Goal: Information Seeking & Learning: Learn about a topic

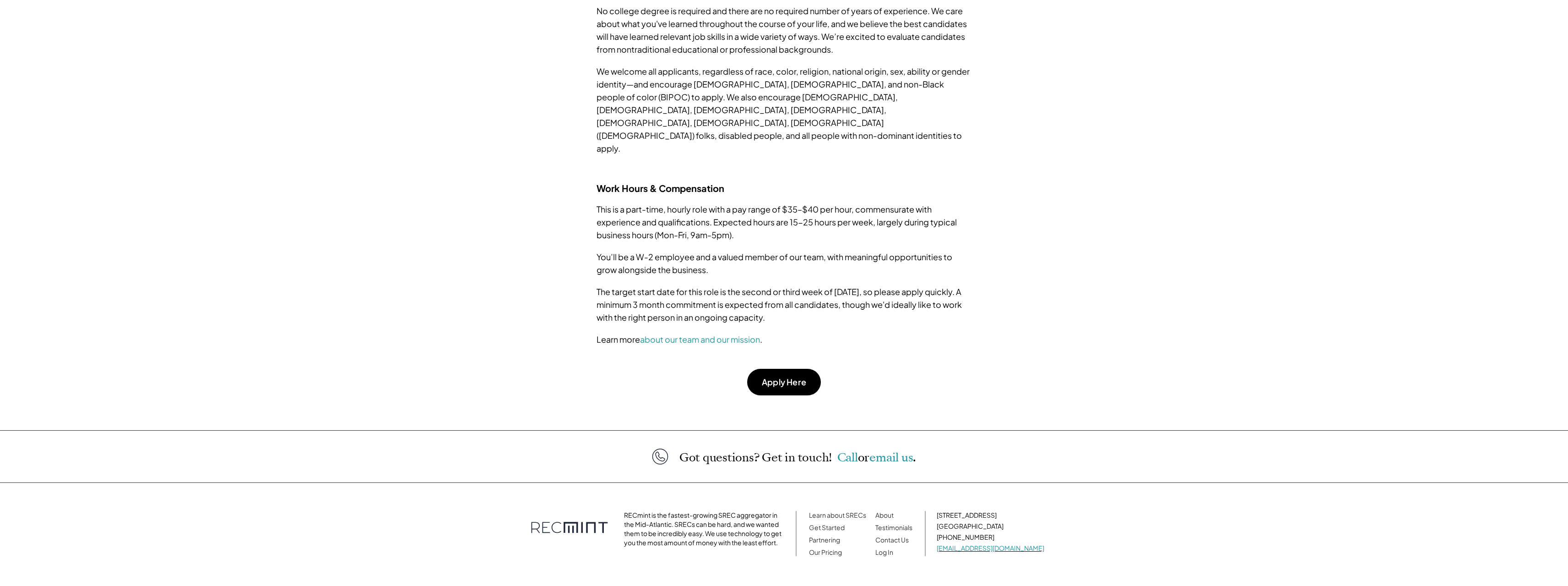
scroll to position [825, 0]
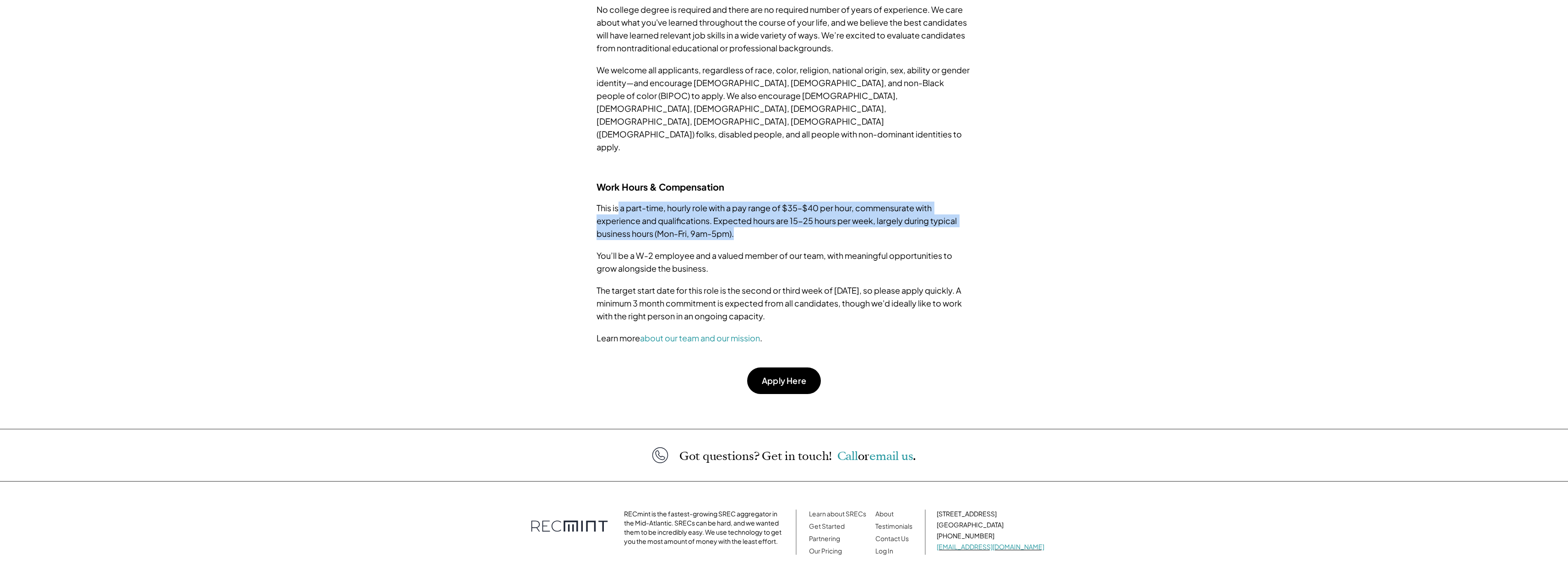
drag, startPoint x: 618, startPoint y: 192, endPoint x: 735, endPoint y: 219, distance: 120.1
click at [735, 219] on p "This is a part-time, hourly role with a pay range of $35–$40 per hour, commensu…" at bounding box center [784, 221] width 376 height 38
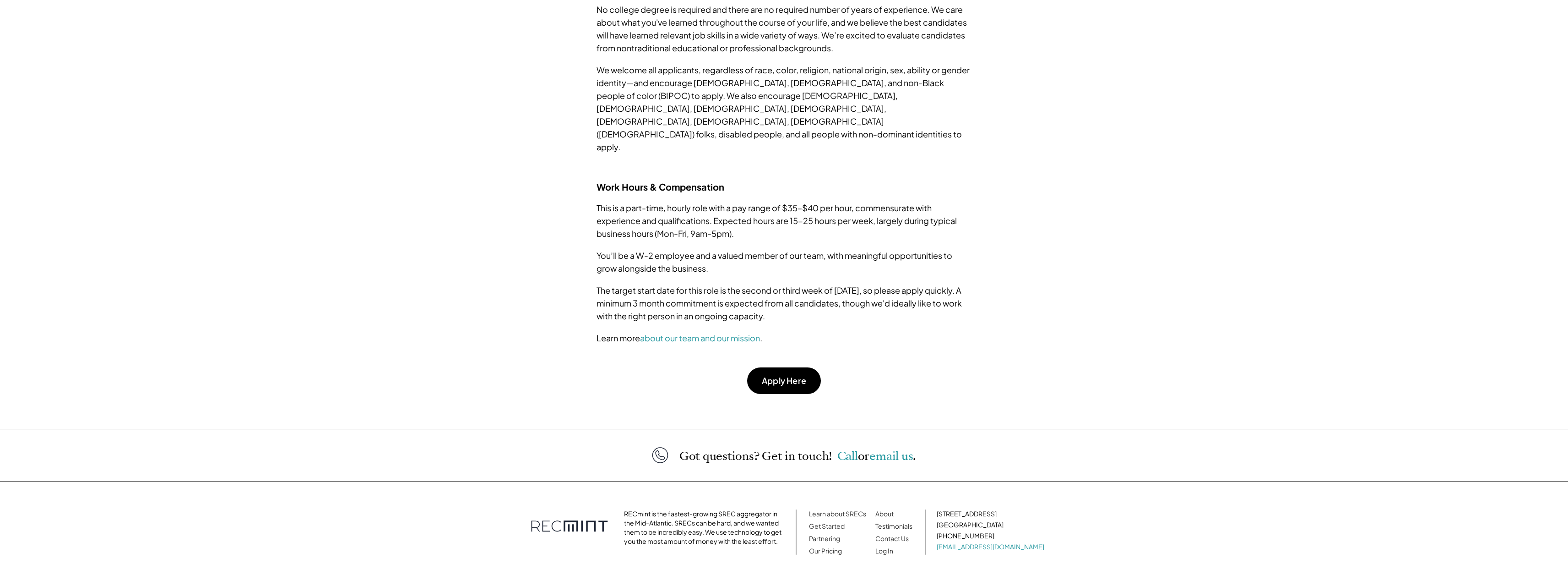
drag, startPoint x: 624, startPoint y: 288, endPoint x: 592, endPoint y: 272, distance: 35.8
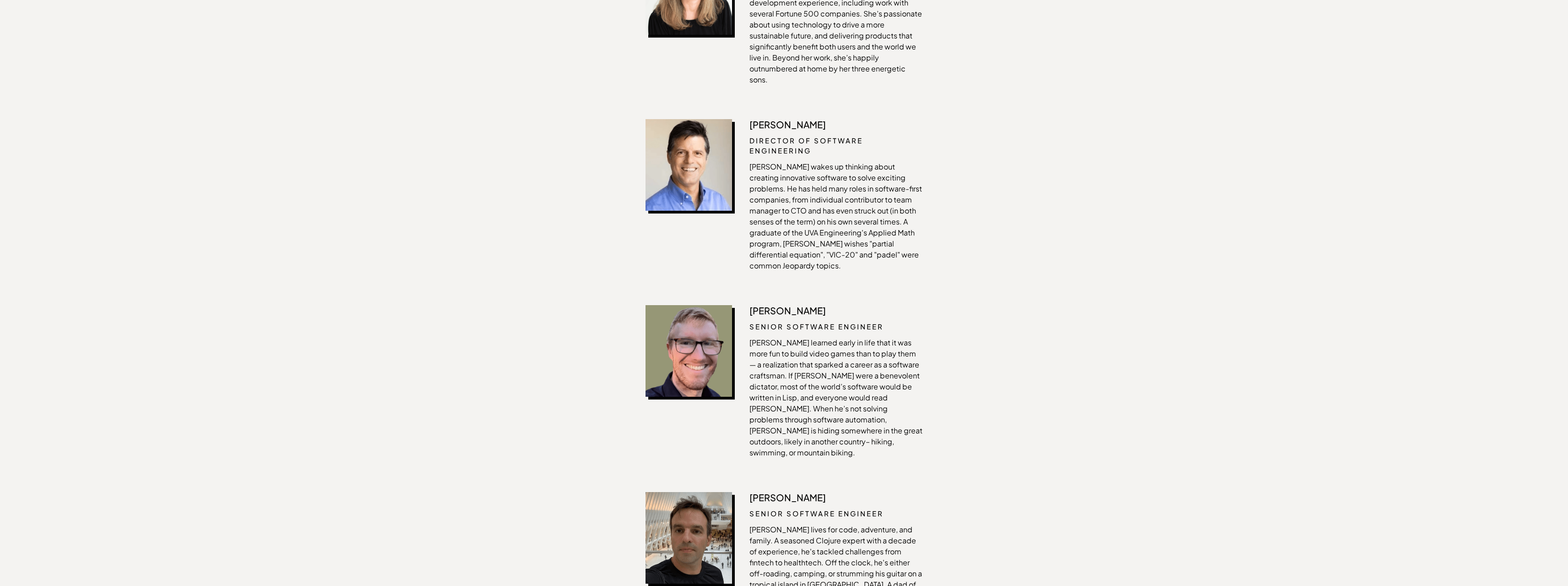
scroll to position [1008, 0]
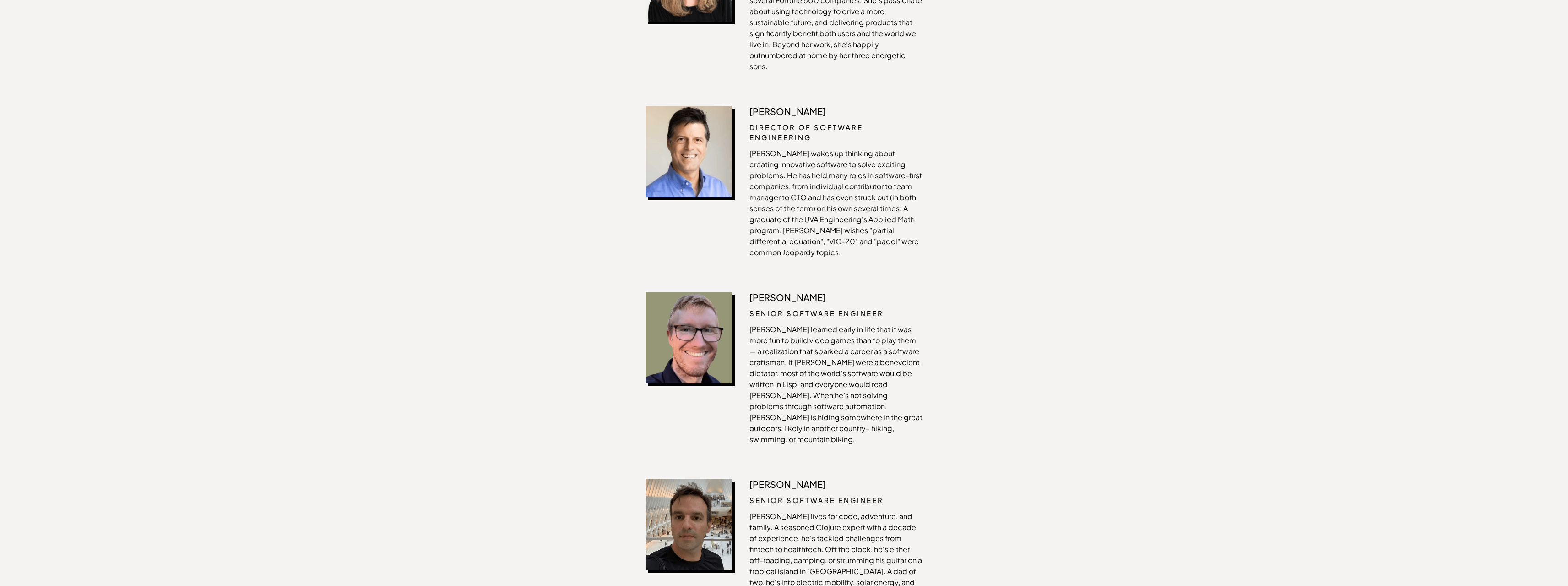
click at [959, 357] on div "Our Team You're looking at one seriously SREC-obsessed staff. [PERSON_NAME] Pre…" at bounding box center [784, 261] width 1568 height 1878
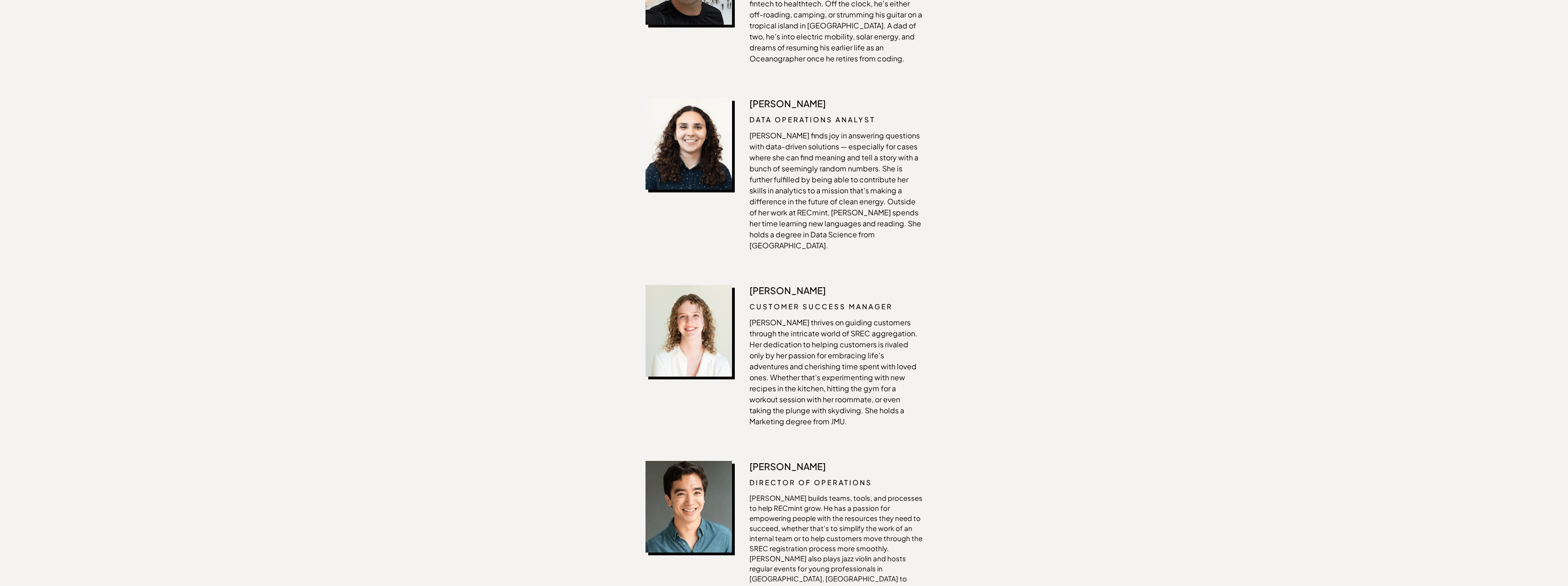
scroll to position [1558, 0]
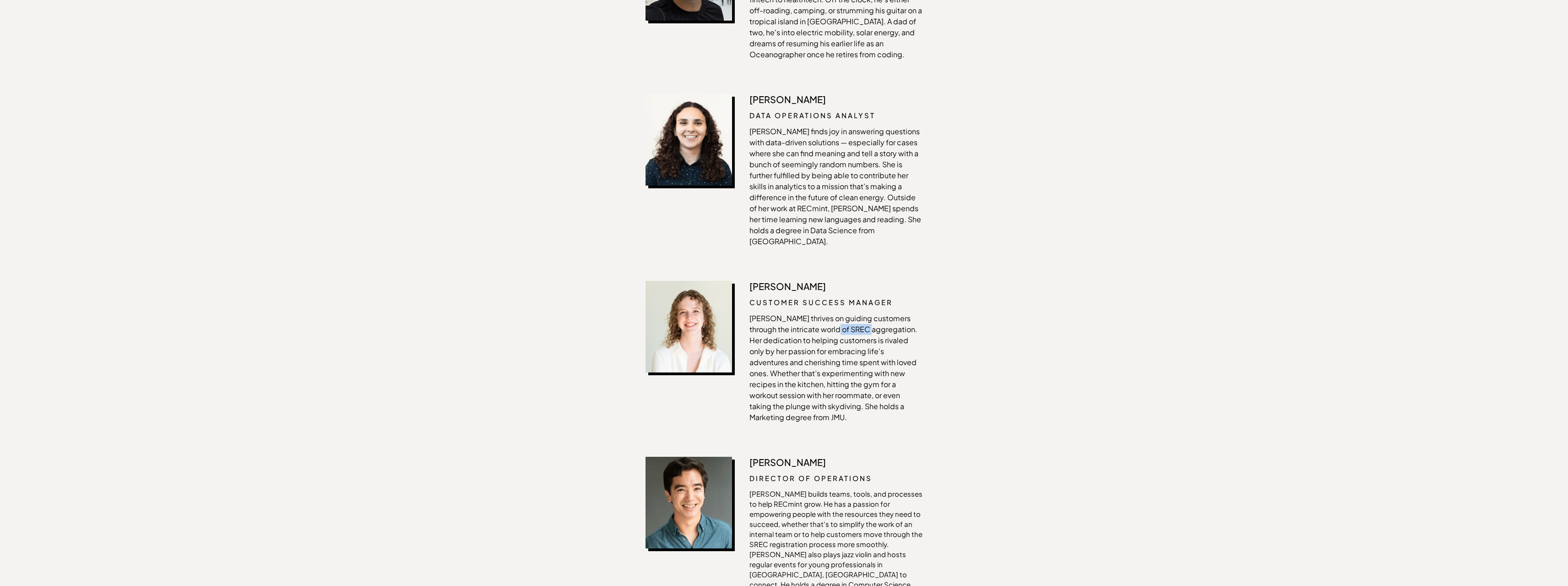
drag, startPoint x: 816, startPoint y: 267, endPoint x: 852, endPoint y: 269, distance: 36.1
click at [852, 313] on p "Kathleen thrives on guiding customers through the intricate world of SREC aggre…" at bounding box center [836, 368] width 173 height 110
drag, startPoint x: 780, startPoint y: 278, endPoint x: 821, endPoint y: 308, distance: 50.8
click at [821, 313] on p "Kathleen thrives on guiding customers through the intricate world of SREC aggre…" at bounding box center [836, 368] width 173 height 110
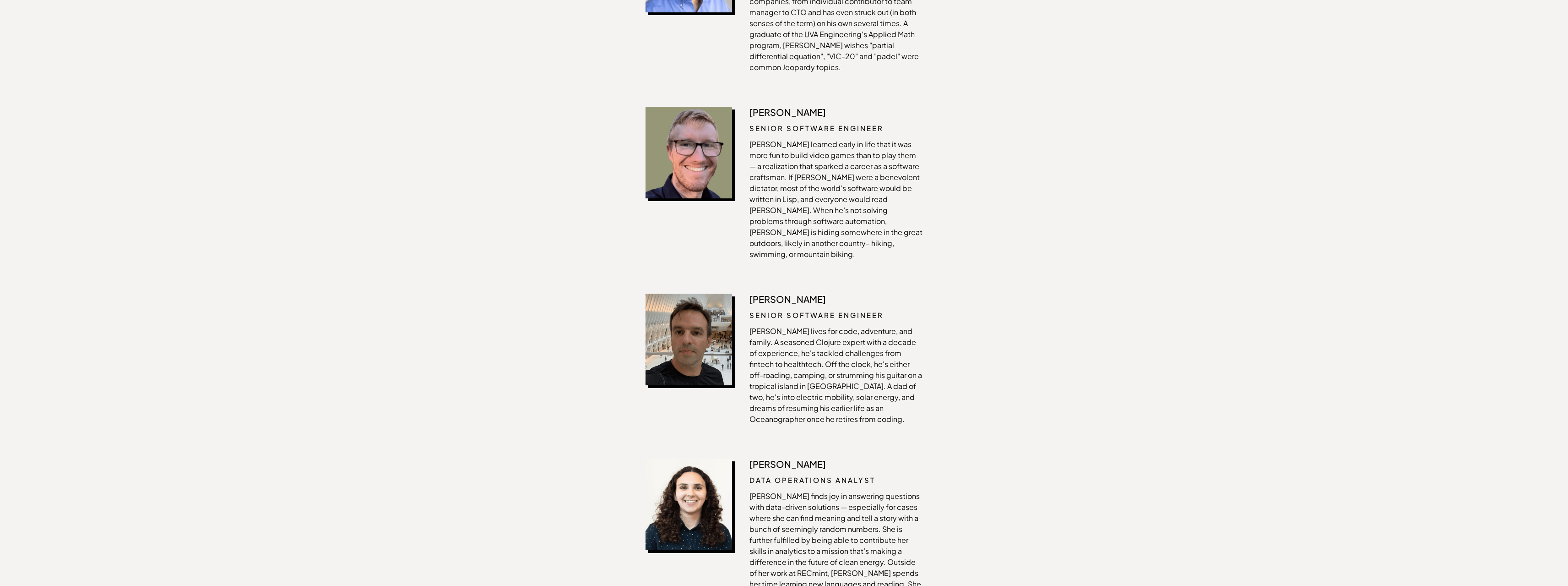
scroll to position [1191, 0]
drag, startPoint x: 893, startPoint y: 118, endPoint x: 810, endPoint y: 106, distance: 83.9
click at [812, 141] on p "Luke learned early in life that it was more fun to build video games than to pl…" at bounding box center [836, 201] width 173 height 121
click at [805, 141] on p "Luke learned early in life that it was more fun to build video games than to pl…" at bounding box center [836, 201] width 173 height 121
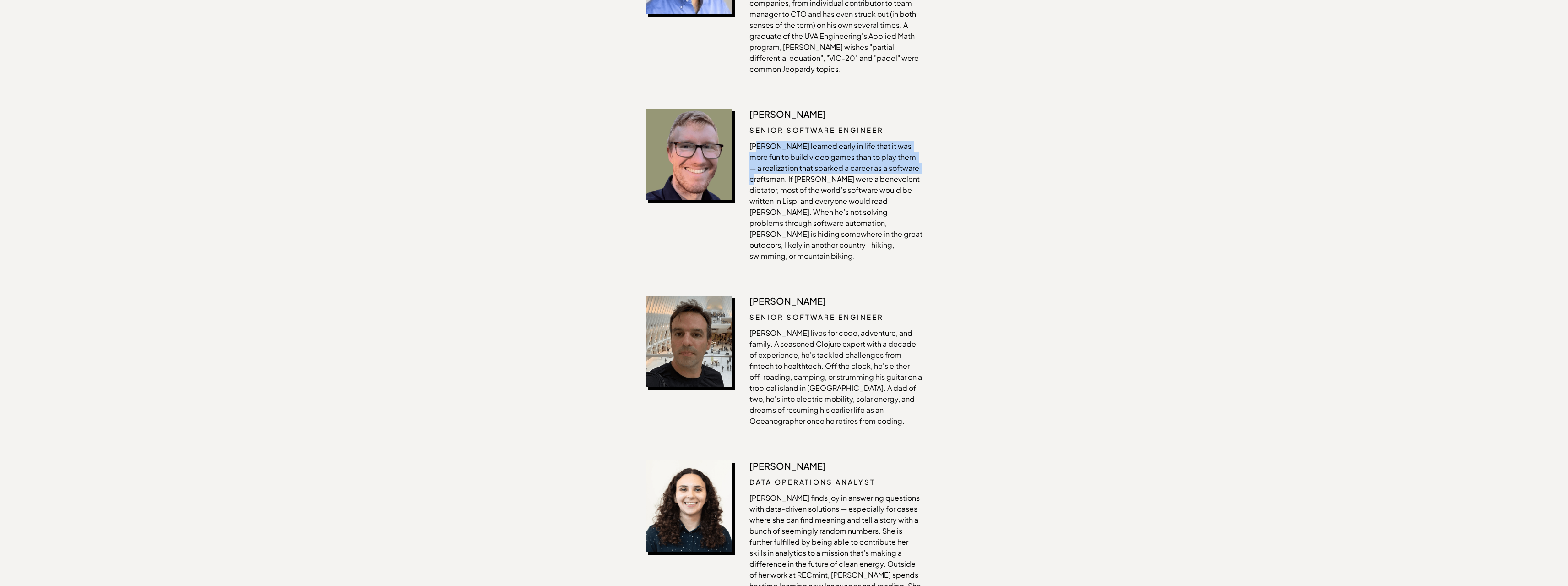
drag, startPoint x: 786, startPoint y: 139, endPoint x: 758, endPoint y: 99, distance: 48.8
click at [758, 141] on p "Luke learned early in life that it was more fun to build video games than to pl…" at bounding box center [836, 201] width 173 height 121
click at [800, 151] on p "Luke learned early in life that it was more fun to build video games than to pl…" at bounding box center [836, 201] width 173 height 121
drag, startPoint x: 811, startPoint y: 160, endPoint x: 882, endPoint y: 160, distance: 71.0
click at [882, 160] on p "Luke learned early in life that it was more fun to build video games than to pl…" at bounding box center [836, 201] width 173 height 121
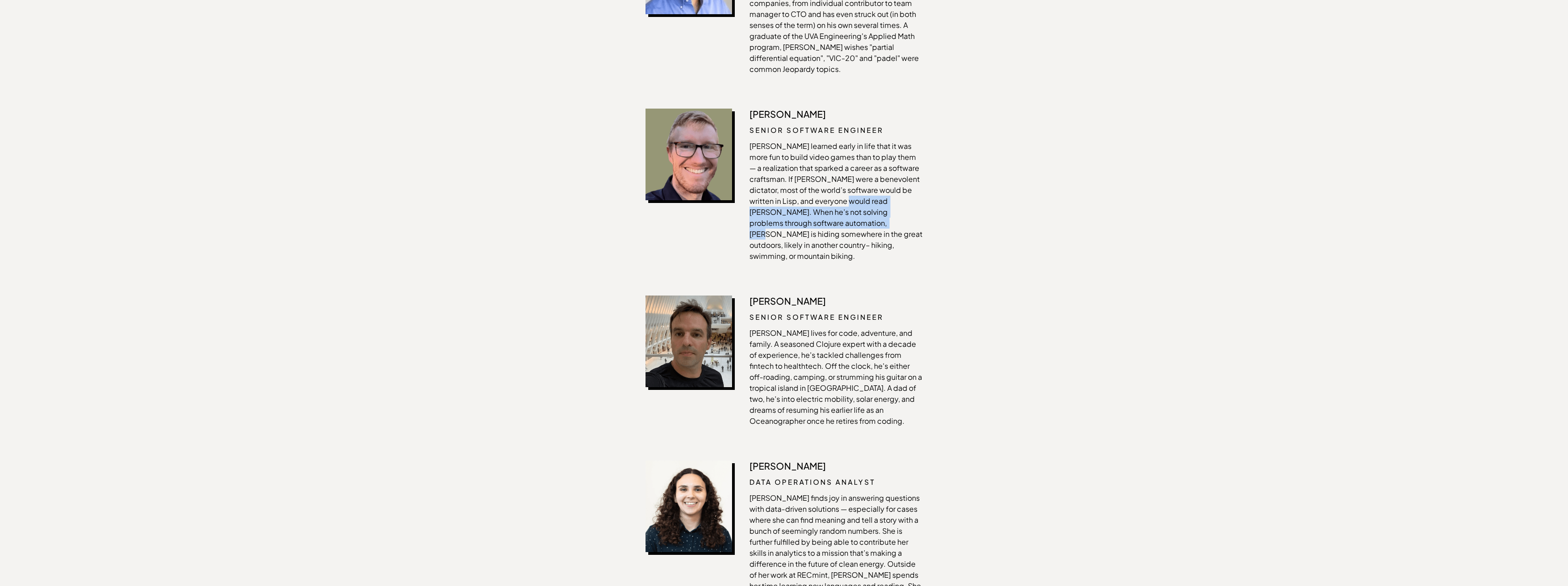
drag, startPoint x: 887, startPoint y: 160, endPoint x: 887, endPoint y: 180, distance: 20.0
click at [887, 180] on p "Luke learned early in life that it was more fun to build video games than to pl…" at bounding box center [836, 201] width 173 height 121
click at [855, 187] on p "Luke learned early in life that it was more fun to build video games than to pl…" at bounding box center [836, 201] width 173 height 121
click at [818, 206] on p "Luke learned early in life that it was more fun to build video games than to pl…" at bounding box center [836, 201] width 173 height 121
drag, startPoint x: 794, startPoint y: 189, endPoint x: 847, endPoint y: 196, distance: 53.5
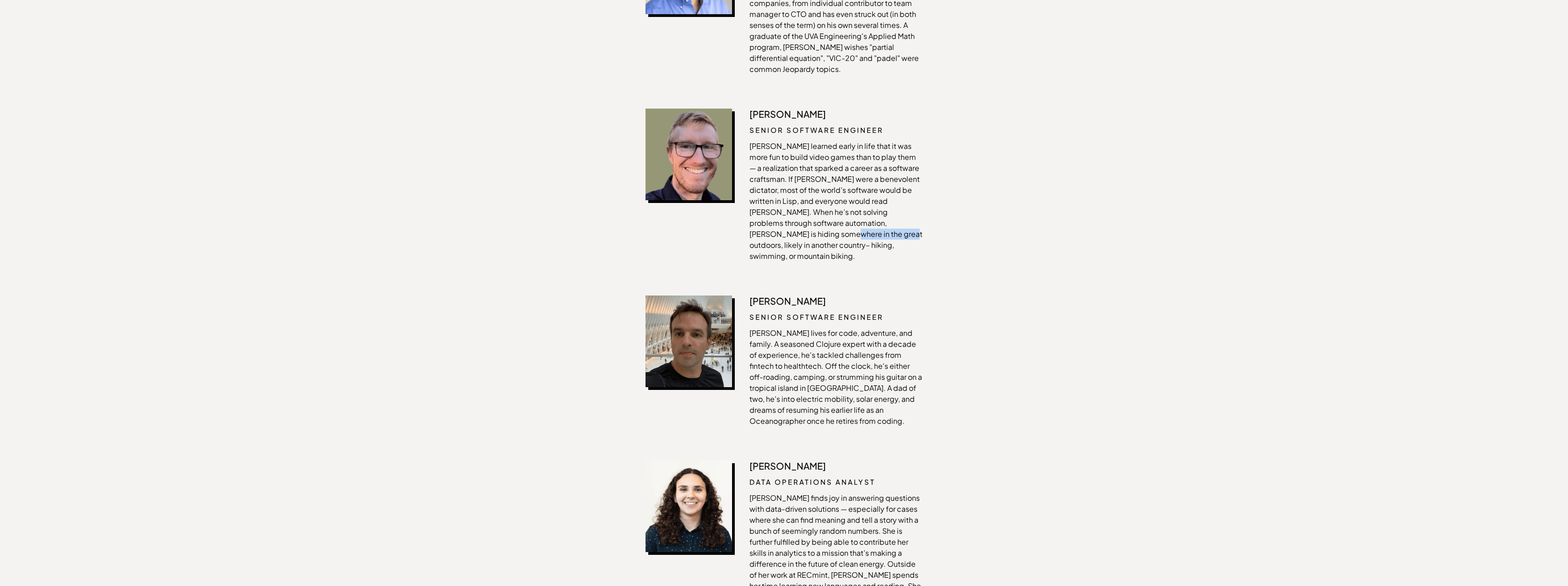
click at [847, 196] on p "Luke learned early in life that it was more fun to build video games than to pl…" at bounding box center [836, 201] width 173 height 121
click at [869, 208] on p "Luke learned early in life that it was more fun to build video games than to pl…" at bounding box center [836, 201] width 173 height 121
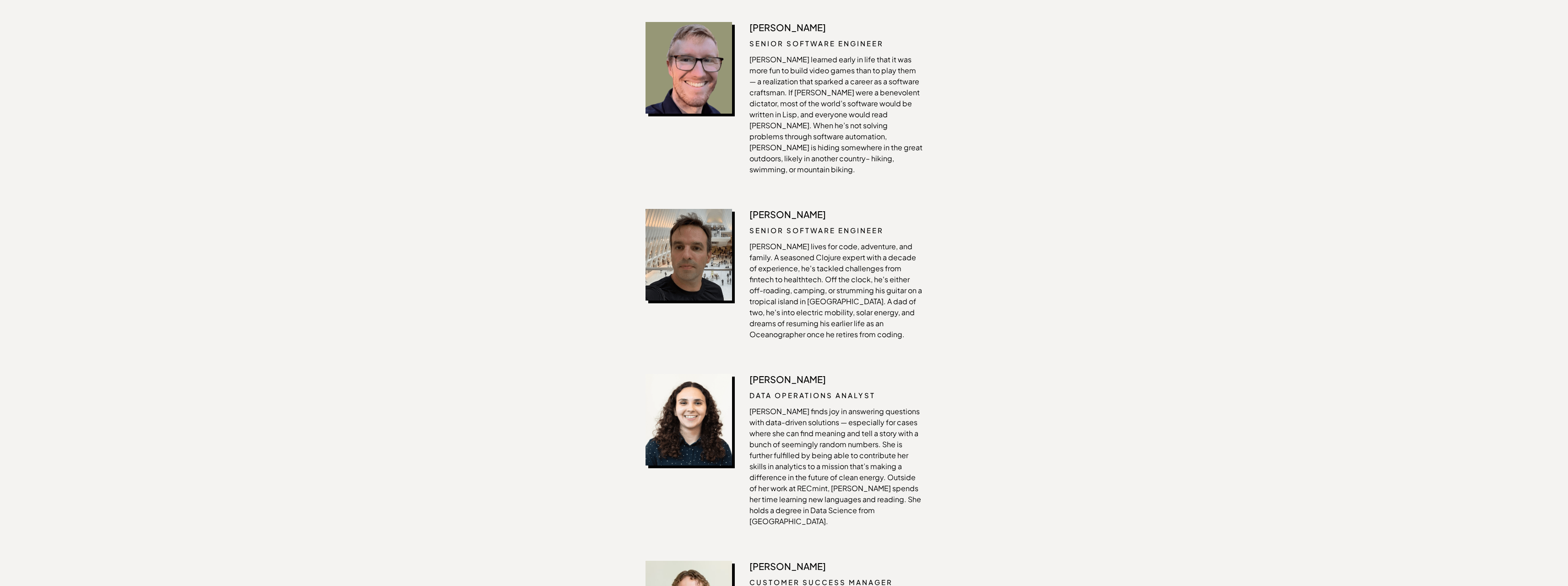
scroll to position [1283, 0]
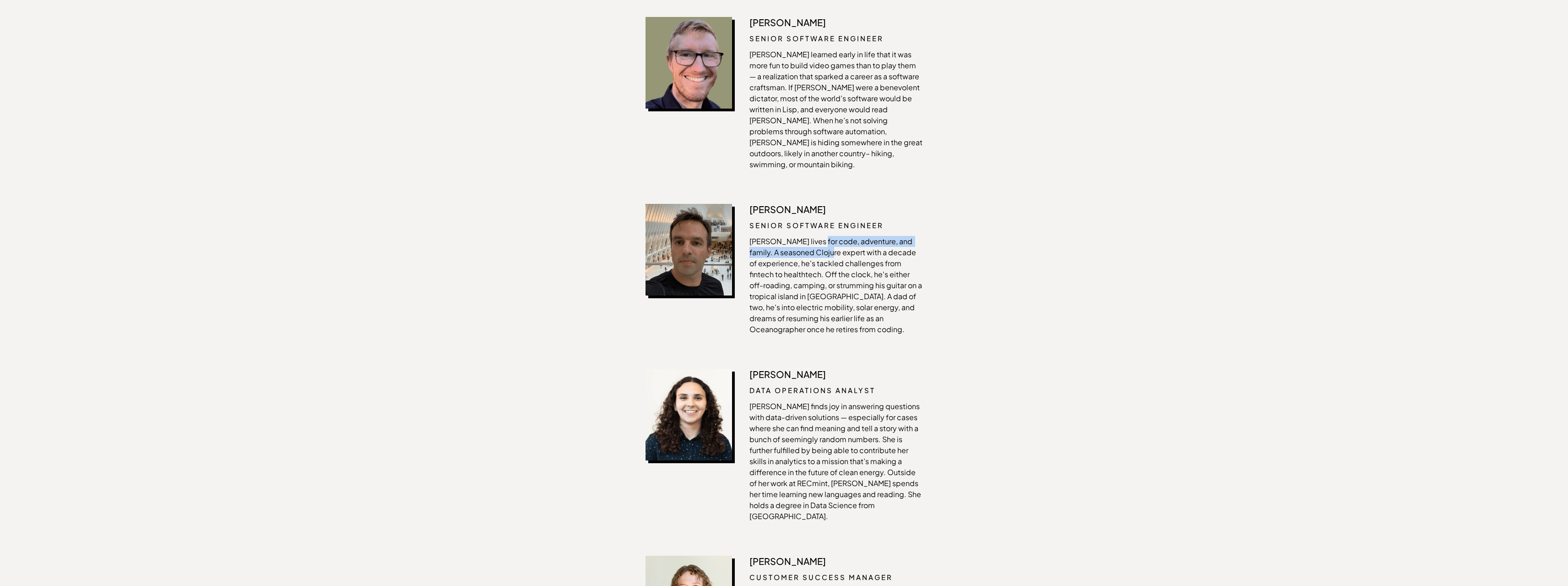
drag, startPoint x: 815, startPoint y: 190, endPoint x: 825, endPoint y: 195, distance: 11.2
click at [825, 236] on p "Rodrigo lives for code, adventure, and family. A seasoned Clojure expert with a…" at bounding box center [836, 285] width 173 height 99
click at [849, 236] on p "Rodrigo lives for code, adventure, and family. A seasoned Clojure expert with a…" at bounding box center [836, 285] width 173 height 99
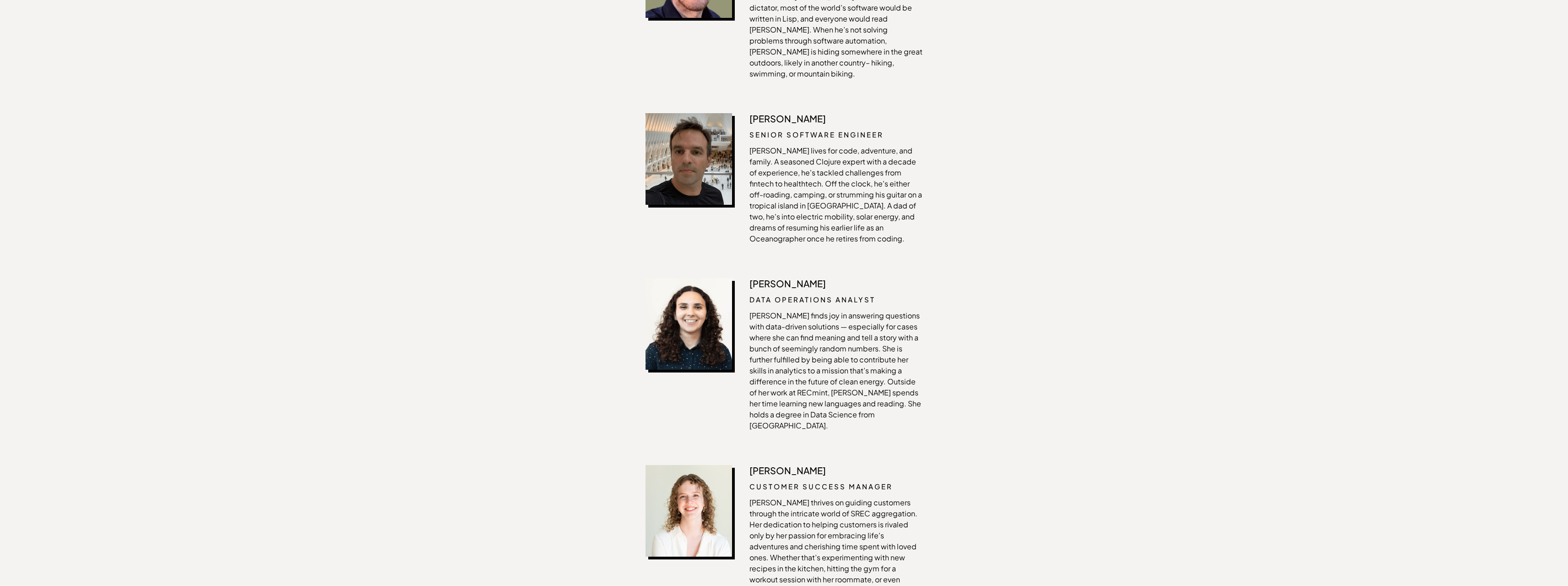
scroll to position [1374, 0]
drag, startPoint x: 838, startPoint y: 152, endPoint x: 841, endPoint y: 161, distance: 9.5
click at [841, 161] on p "Rodrigo lives for code, adventure, and family. A seasoned Clojure expert with a…" at bounding box center [836, 194] width 173 height 99
click at [827, 177] on p "Rodrigo lives for code, adventure, and family. A seasoned Clojure expert with a…" at bounding box center [836, 194] width 173 height 99
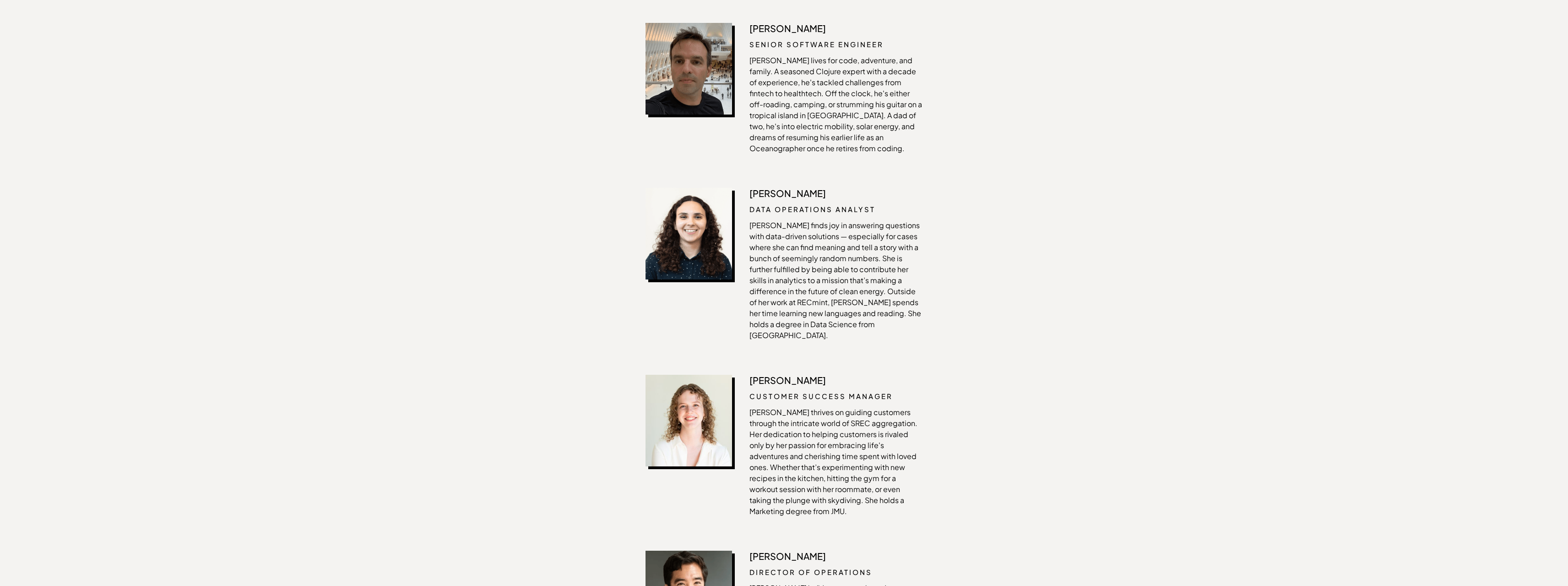
scroll to position [1466, 0]
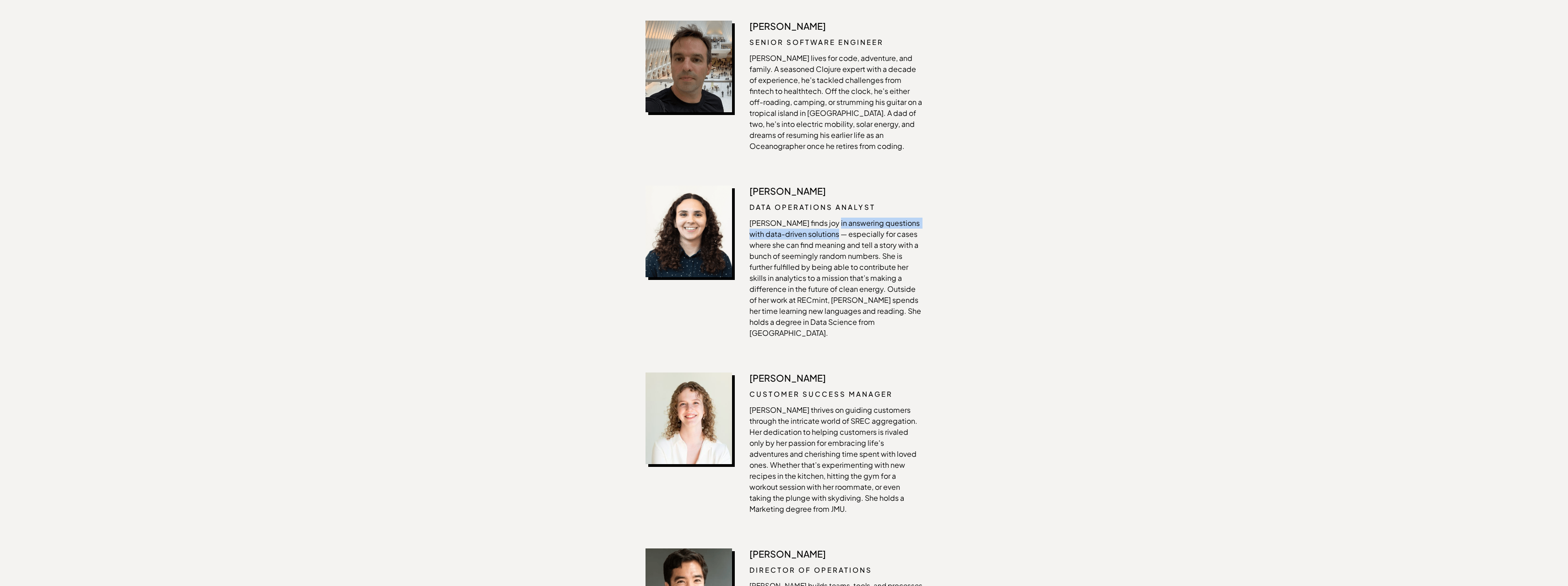
drag, startPoint x: 831, startPoint y: 171, endPoint x: 832, endPoint y: 180, distance: 9.1
click at [832, 217] on p "Manaar finds joy in answering questions with data-driven solutions — especially…" at bounding box center [836, 278] width 173 height 121
drag, startPoint x: 847, startPoint y: 183, endPoint x: 847, endPoint y: 196, distance: 13.0
click at [847, 217] on p "Manaar finds joy in answering questions with data-driven solutions — especially…" at bounding box center [836, 278] width 173 height 121
drag, startPoint x: 849, startPoint y: 204, endPoint x: 850, endPoint y: 217, distance: 13.0
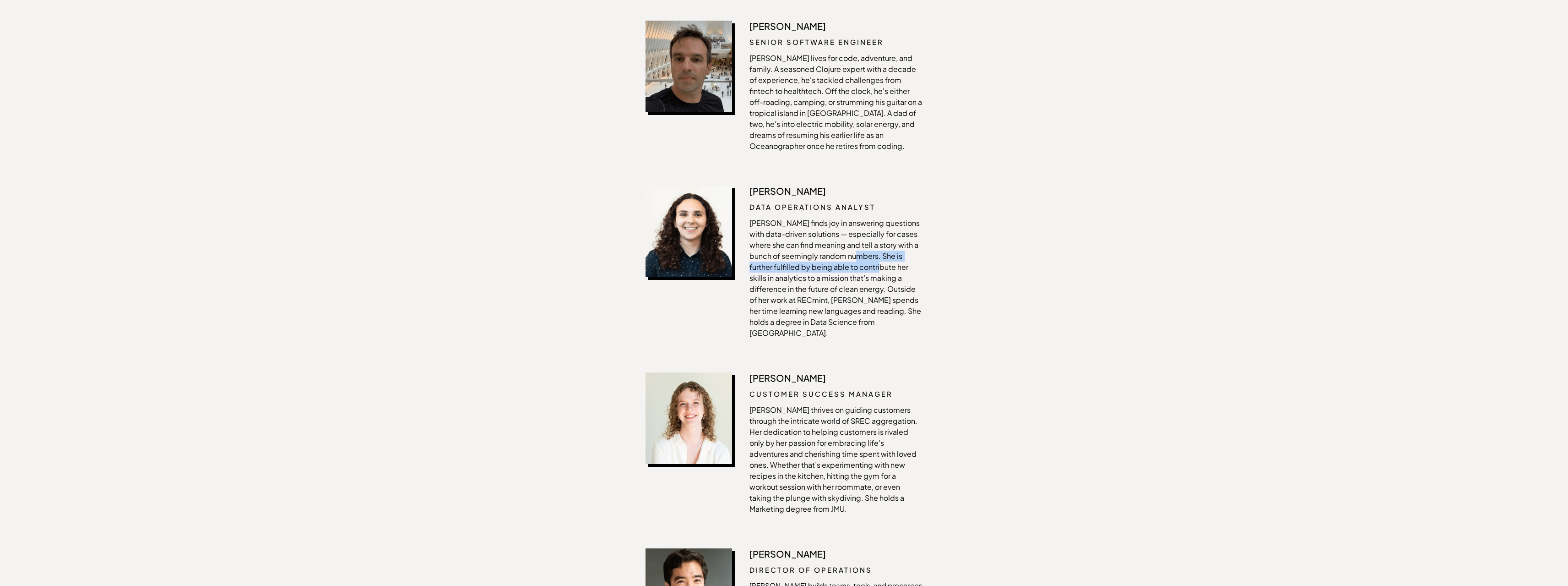
click at [850, 217] on p "Manaar finds joy in answering questions with data-driven solutions — especially…" at bounding box center [836, 278] width 173 height 121
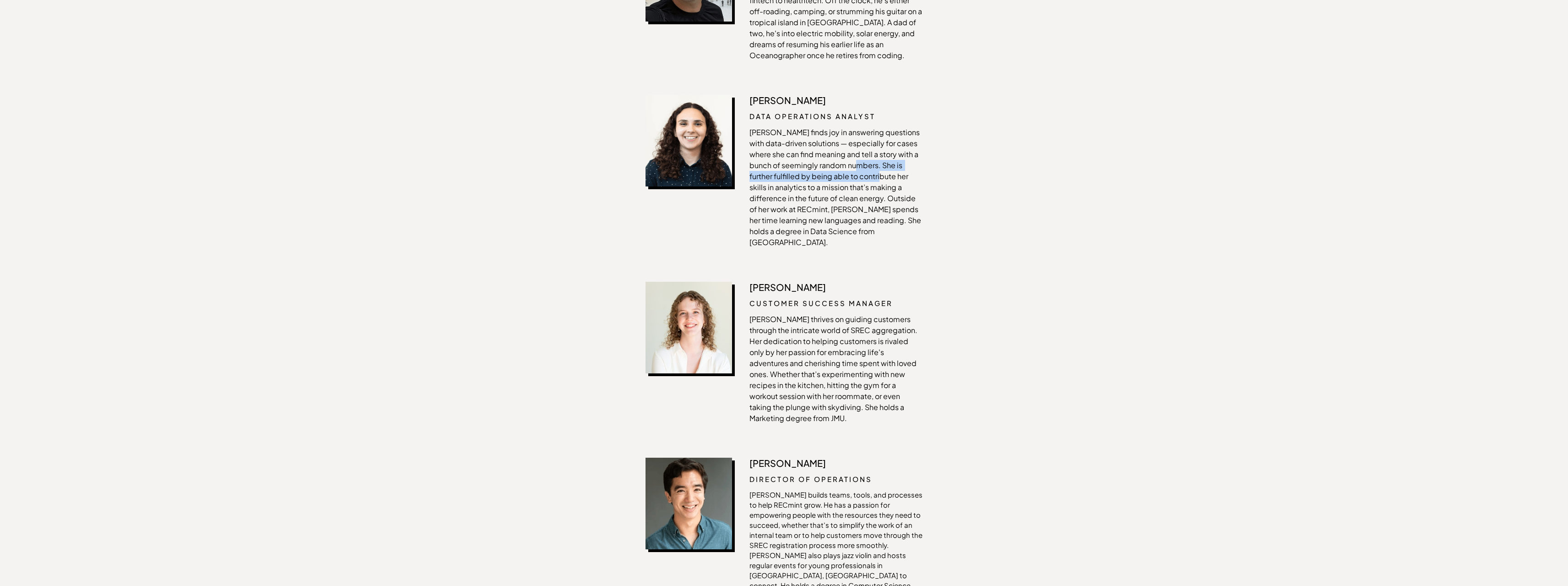
scroll to position [1558, 0]
drag, startPoint x: 808, startPoint y: 168, endPoint x: 814, endPoint y: 180, distance: 13.4
click at [814, 180] on p "Manaar finds joy in answering questions with data-driven solutions — especially…" at bounding box center [836, 186] width 173 height 121
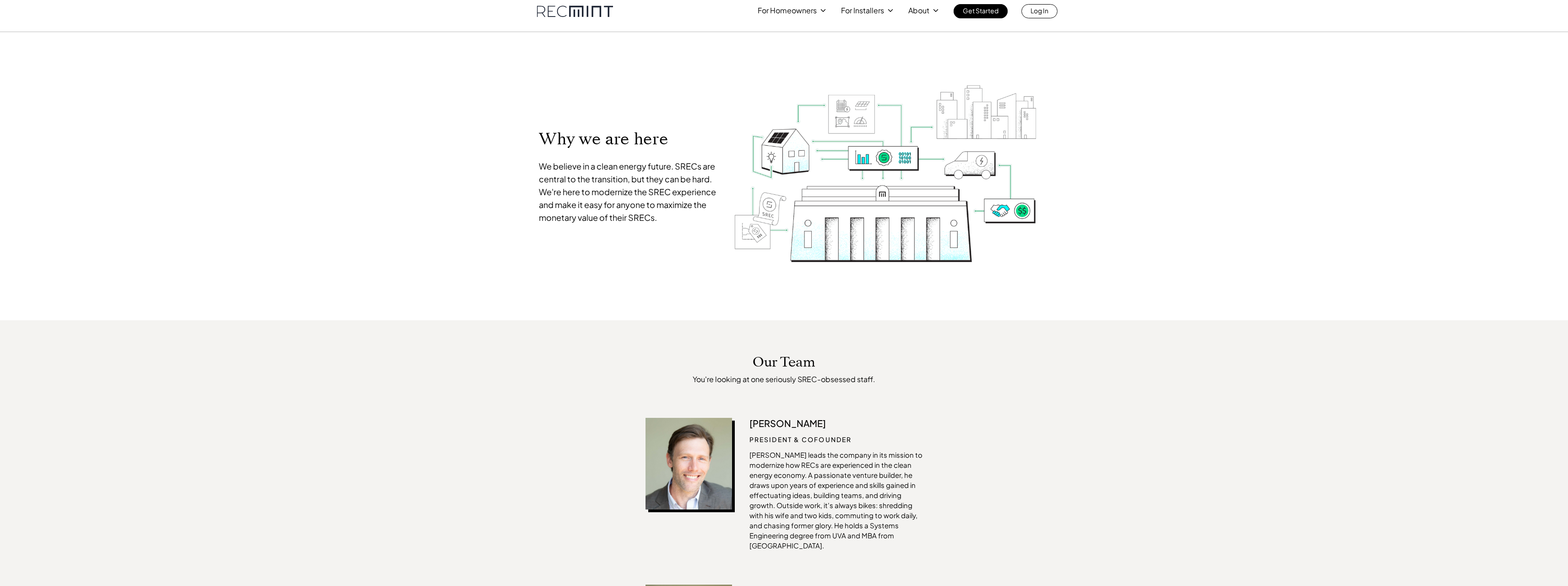
scroll to position [0, 0]
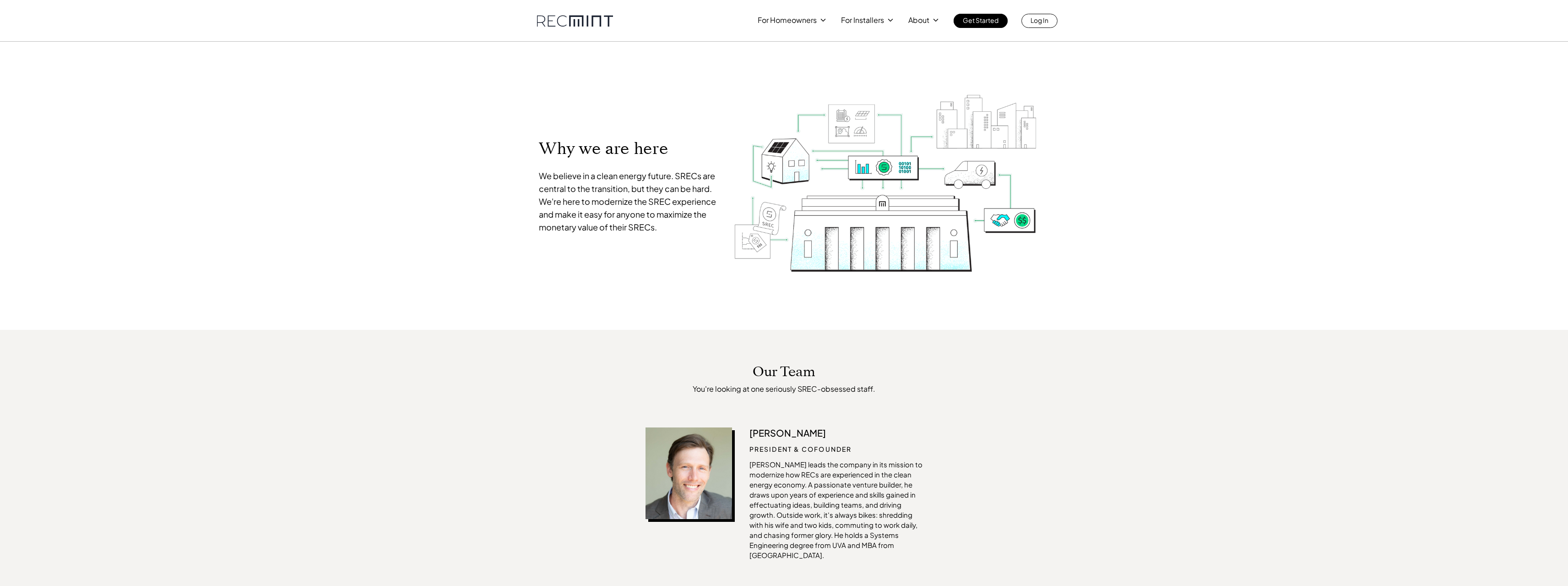
click at [630, 204] on p "We believe in a clean energy future. SRECs are central to the transition, but t…" at bounding box center [629, 201] width 180 height 64
drag, startPoint x: 618, startPoint y: 180, endPoint x: 665, endPoint y: 181, distance: 47.0
click at [665, 181] on p "We believe in a clean energy future. SRECs are central to the transition, but t…" at bounding box center [629, 201] width 180 height 64
drag, startPoint x: 566, startPoint y: 191, endPoint x: 646, endPoint y: 194, distance: 80.1
click at [646, 194] on p "We believe in a clean energy future. SRECs are central to the transition, but t…" at bounding box center [629, 201] width 180 height 64
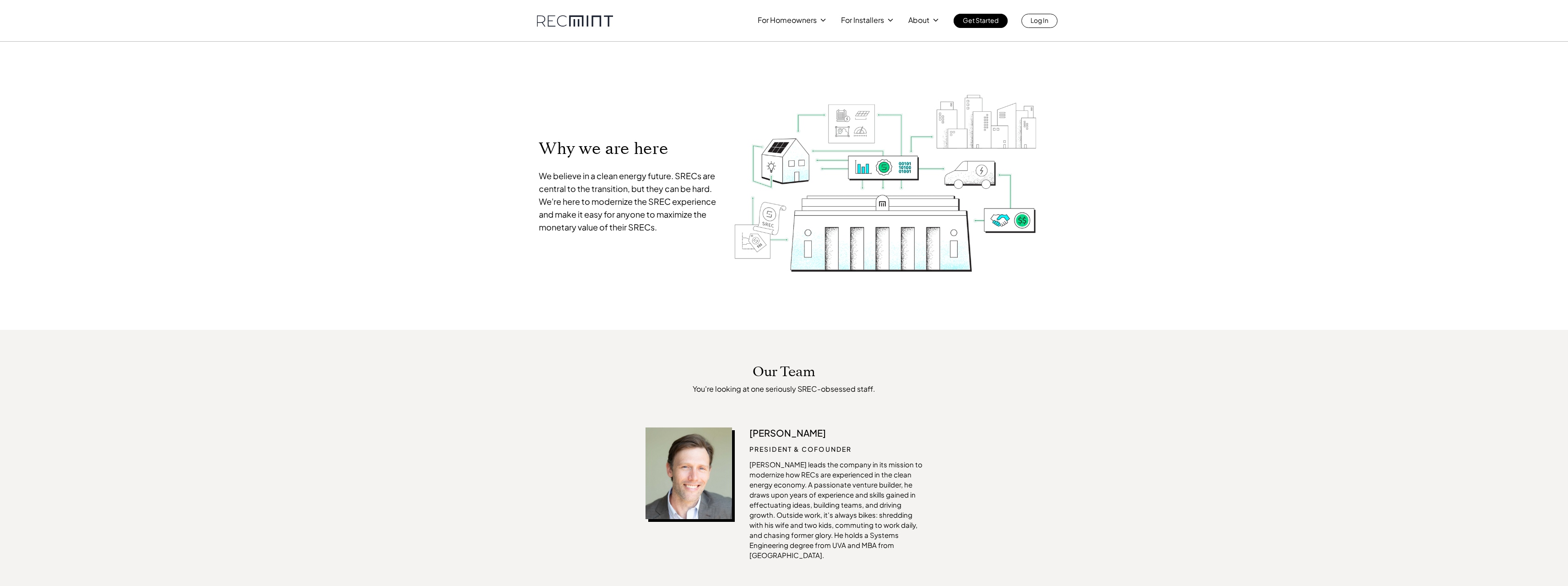
click at [565, 200] on p "We believe in a clean energy future. SRECs are central to the transition, but t…" at bounding box center [629, 201] width 180 height 64
